Goal: Transaction & Acquisition: Book appointment/travel/reservation

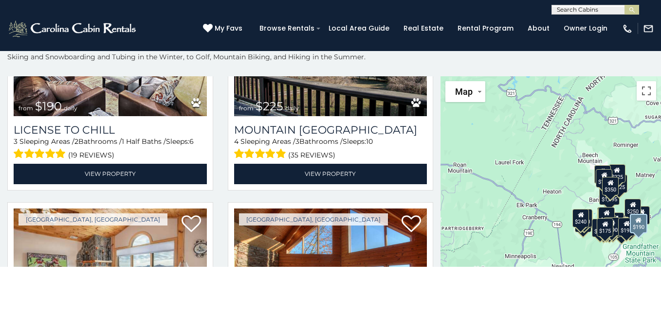
scroll to position [2822, 0]
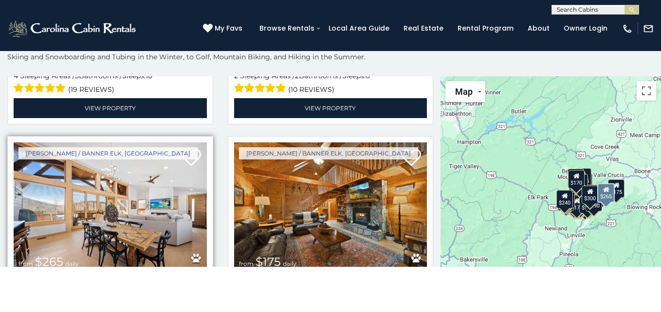
scroll to position [3512, 0]
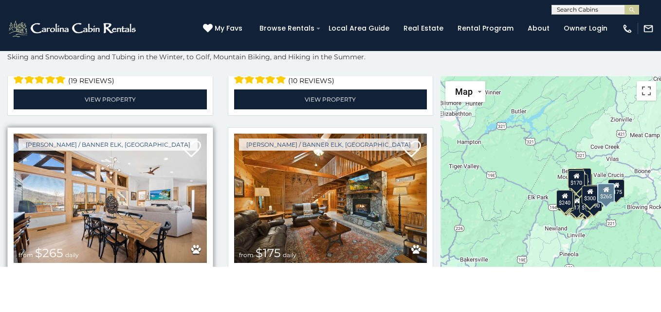
click at [72, 161] on img at bounding box center [110, 198] width 193 height 129
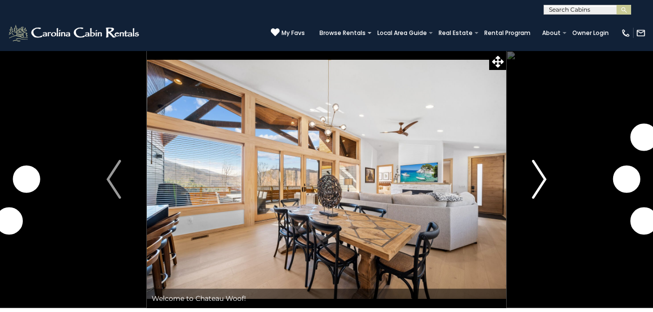
click at [535, 173] on img "Next" at bounding box center [539, 179] width 15 height 39
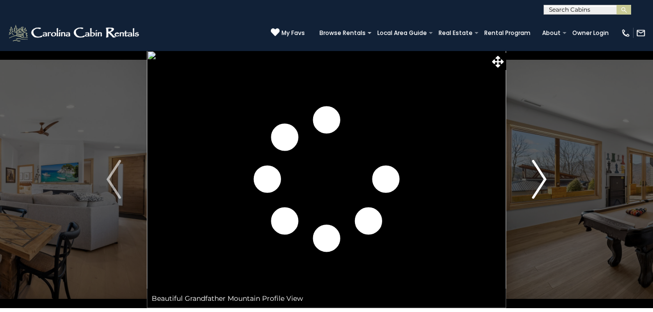
click at [535, 173] on img "Next" at bounding box center [539, 179] width 15 height 39
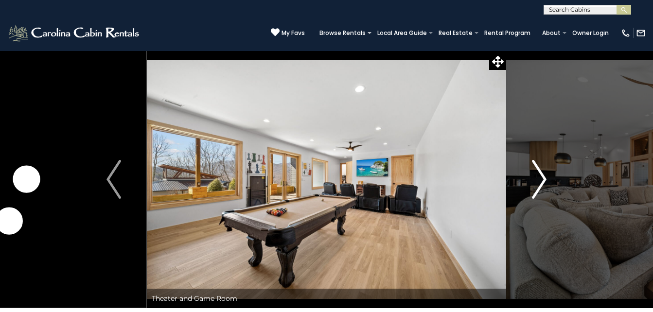
click at [535, 173] on img "Next" at bounding box center [539, 179] width 15 height 39
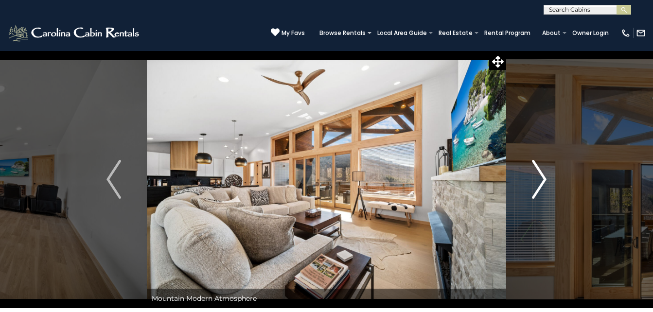
click at [535, 173] on img "Next" at bounding box center [539, 179] width 15 height 39
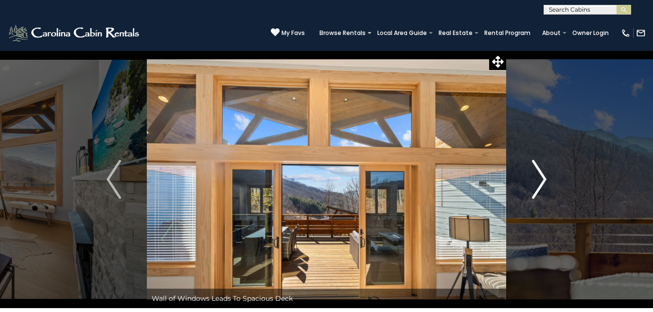
click at [535, 173] on img "Next" at bounding box center [539, 179] width 15 height 39
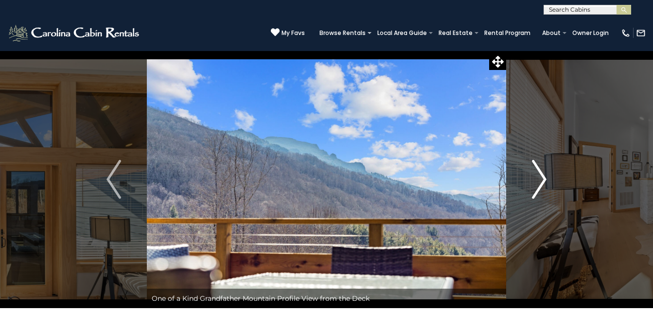
click at [535, 173] on img "Next" at bounding box center [539, 179] width 15 height 39
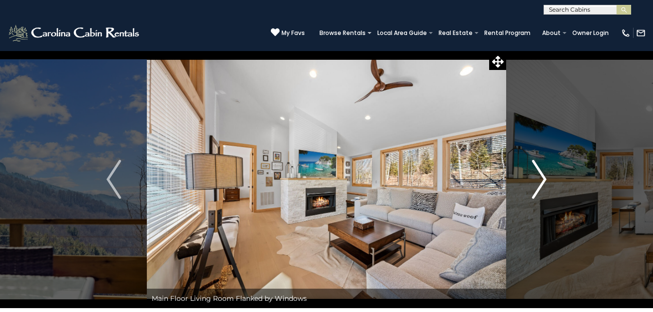
click at [535, 173] on img "Next" at bounding box center [539, 179] width 15 height 39
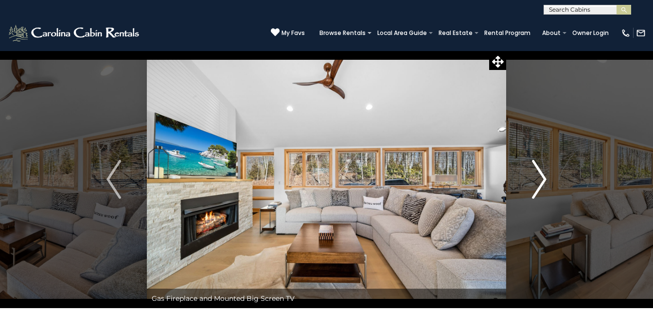
click at [535, 173] on img "Next" at bounding box center [539, 179] width 15 height 39
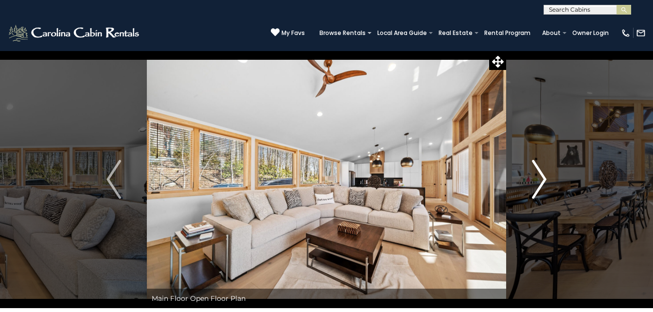
click at [535, 173] on img "Next" at bounding box center [539, 179] width 15 height 39
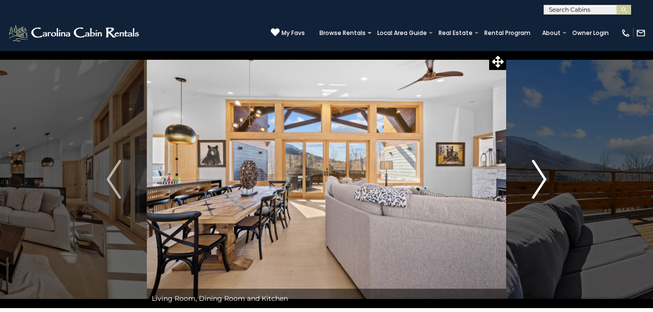
click at [535, 173] on img "Next" at bounding box center [539, 179] width 15 height 39
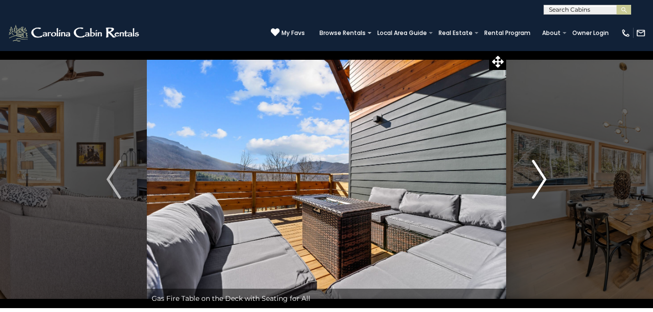
click at [535, 173] on img "Next" at bounding box center [539, 179] width 15 height 39
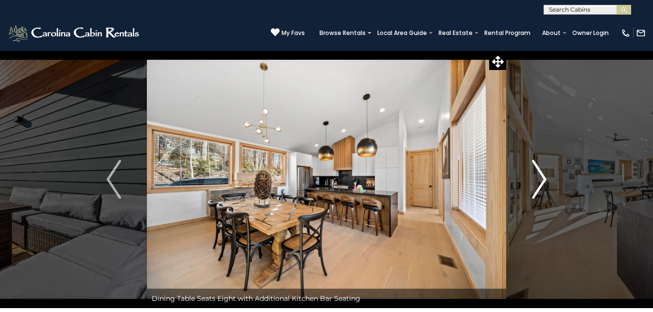
click at [535, 173] on img "Next" at bounding box center [539, 179] width 15 height 39
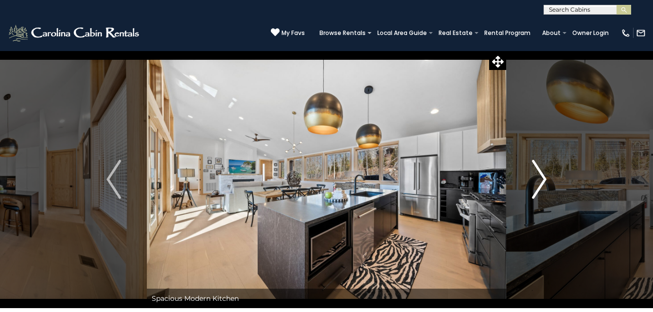
click at [535, 173] on img "Next" at bounding box center [539, 179] width 15 height 39
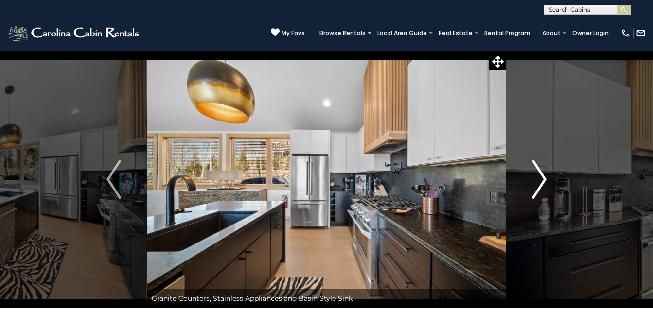
click at [535, 173] on img "Next" at bounding box center [539, 179] width 15 height 39
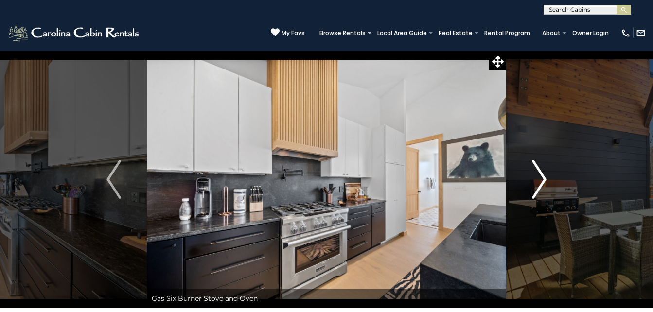
click at [535, 173] on img "Next" at bounding box center [539, 179] width 15 height 39
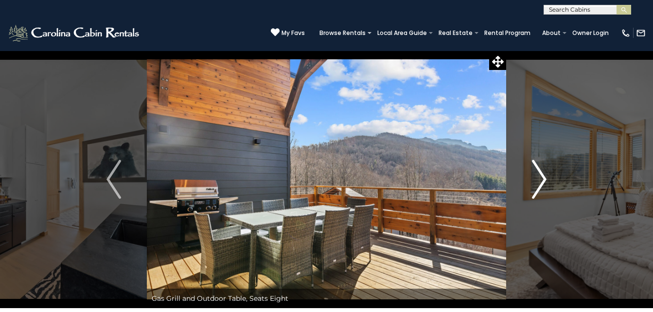
click at [535, 173] on img "Next" at bounding box center [539, 179] width 15 height 39
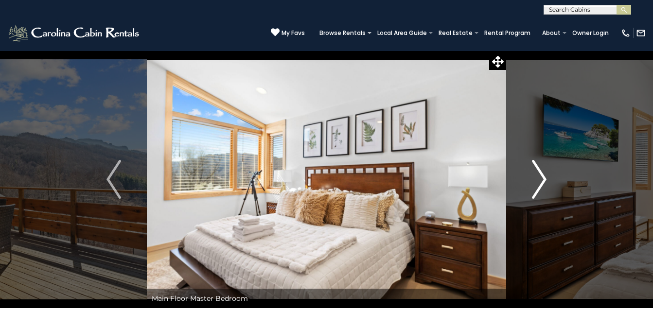
click at [535, 173] on img "Next" at bounding box center [539, 179] width 15 height 39
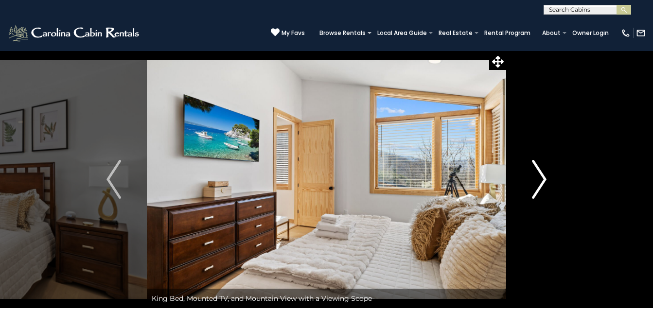
click at [535, 173] on img "Next" at bounding box center [539, 179] width 15 height 39
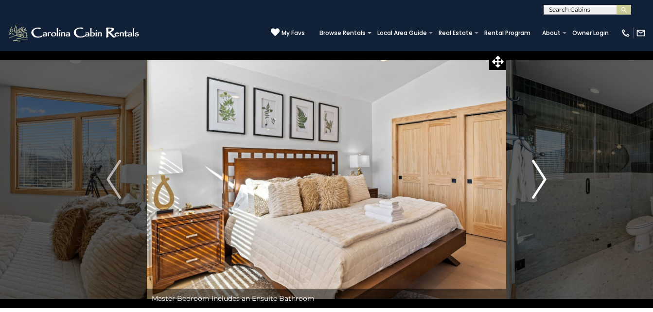
click at [535, 173] on img "Next" at bounding box center [539, 179] width 15 height 39
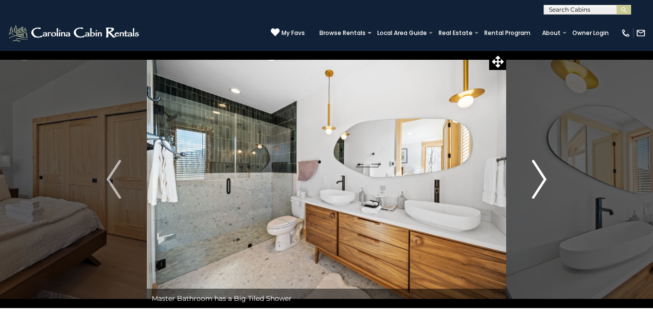
click at [535, 173] on img "Next" at bounding box center [539, 179] width 15 height 39
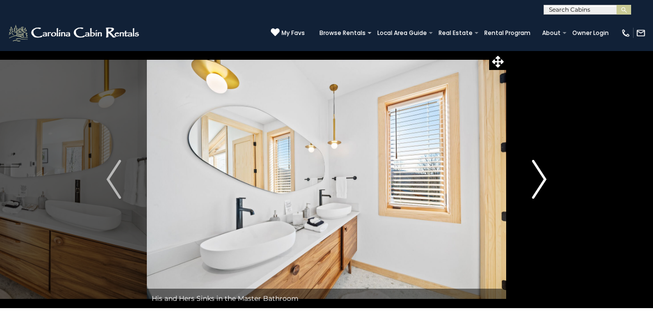
click at [535, 173] on img "Next" at bounding box center [539, 179] width 15 height 39
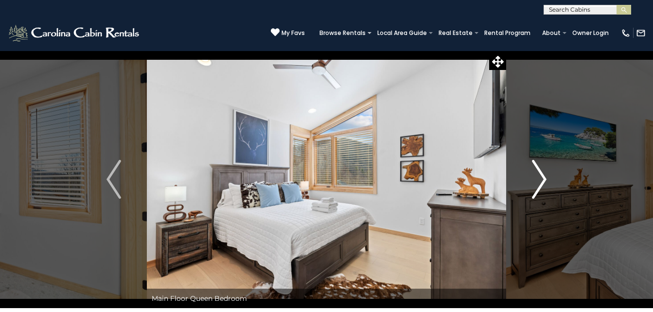
click at [535, 173] on img "Next" at bounding box center [539, 179] width 15 height 39
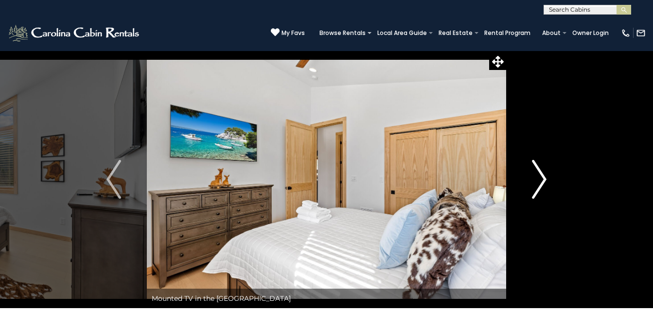
click at [535, 173] on img "Next" at bounding box center [539, 179] width 15 height 39
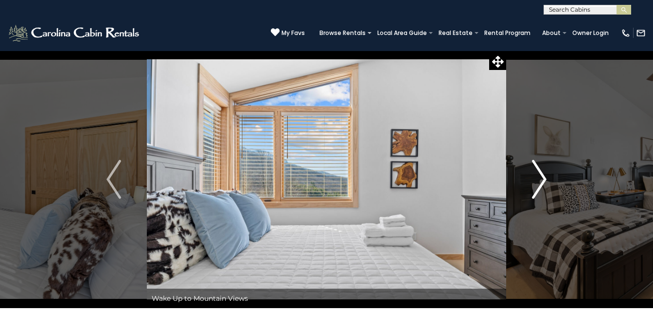
click at [535, 173] on img "Next" at bounding box center [539, 179] width 15 height 39
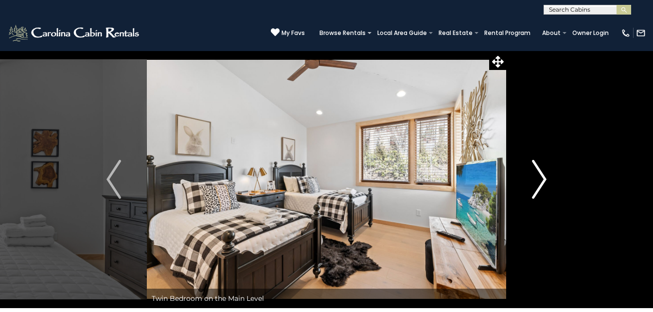
click at [535, 173] on img "Next" at bounding box center [539, 179] width 15 height 39
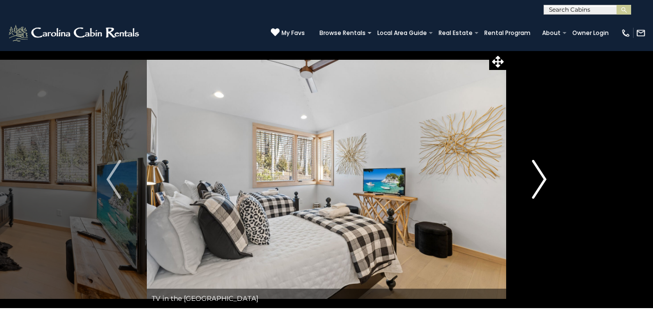
click at [535, 173] on img "Next" at bounding box center [539, 179] width 15 height 39
